Goal: Task Accomplishment & Management: Complete application form

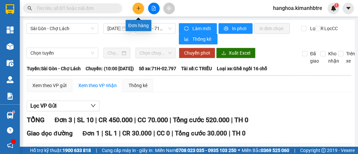
click at [139, 9] on icon "plus" at bounding box center [138, 8] width 5 height 5
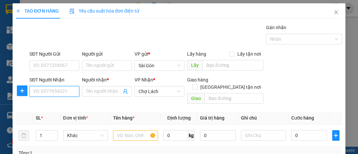
click at [54, 91] on input "SĐT Người Nhận" at bounding box center [54, 91] width 50 height 11
type input "0909048104"
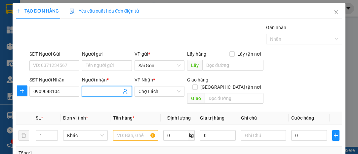
click at [93, 93] on input "Người nhận *" at bounding box center [103, 91] width 35 height 7
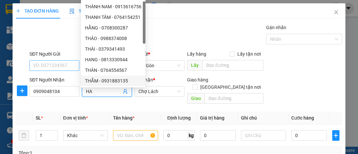
type input "HA"
click at [65, 65] on input "SĐT Người Gửi" at bounding box center [54, 65] width 50 height 11
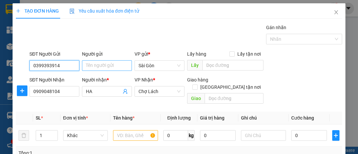
type input "0399393914"
click at [87, 66] on input "Người gửi" at bounding box center [107, 65] width 50 height 11
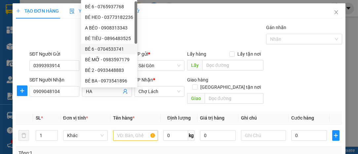
type input "BEN"
click at [79, 47] on div "Transit Pickup Surcharge Ids Transit Deliver Surcharge Ids Transit Deliver Surc…" at bounding box center [179, 131] width 326 height 215
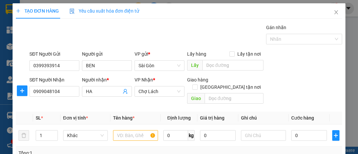
click at [70, 43] on div "Gán nhãn Nhãn" at bounding box center [185, 35] width 315 height 23
click at [122, 130] on input "text" at bounding box center [135, 135] width 45 height 11
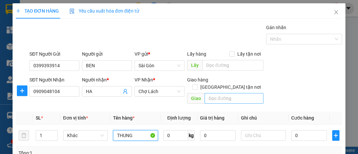
type input "THUNG"
click at [215, 93] on input "text" at bounding box center [233, 98] width 58 height 11
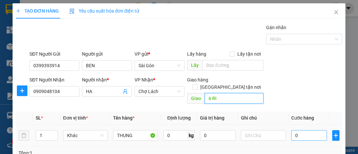
type input "6 RI"
click at [298, 130] on input "0" at bounding box center [309, 135] width 36 height 11
click at [291, 130] on input "0" at bounding box center [309, 135] width 36 height 11
type input "30"
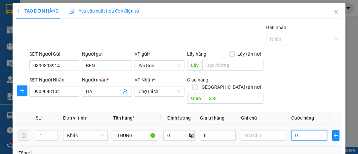
type input "30"
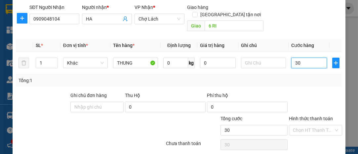
scroll to position [90, 0]
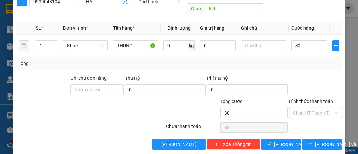
click at [322, 108] on input "Hình thức thanh toán" at bounding box center [313, 113] width 41 height 10
type input "30.000"
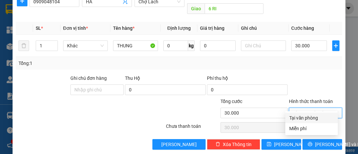
click at [313, 118] on div "Tại văn phòng" at bounding box center [311, 117] width 45 height 7
type input "0"
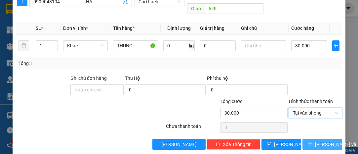
click at [316, 140] on span "[PERSON_NAME] và In" at bounding box center [338, 143] width 46 height 7
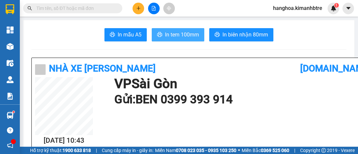
click at [186, 30] on span "In tem 100mm" at bounding box center [182, 34] width 34 height 8
